Goal: Task Accomplishment & Management: Complete application form

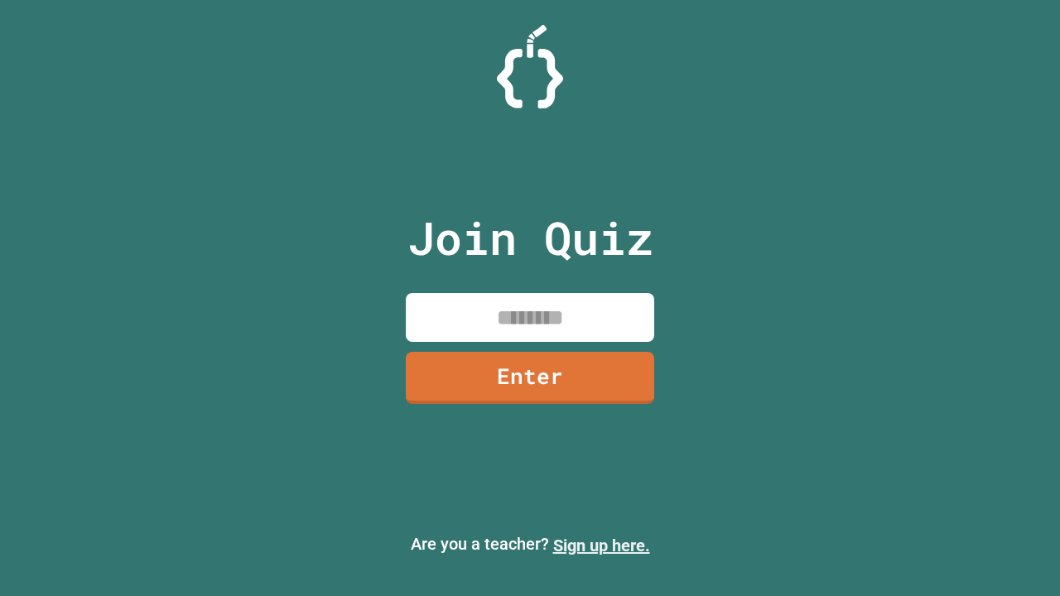
click at [601, 546] on link "Sign up here." at bounding box center [601, 546] width 97 height 20
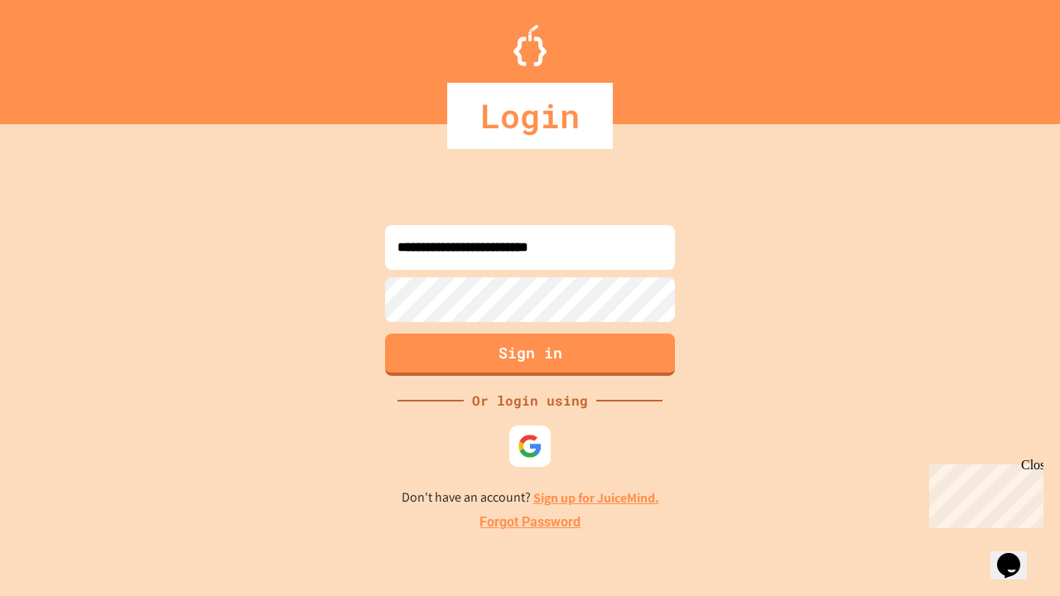
type input "**********"
